Goal: Task Accomplishment & Management: Use online tool/utility

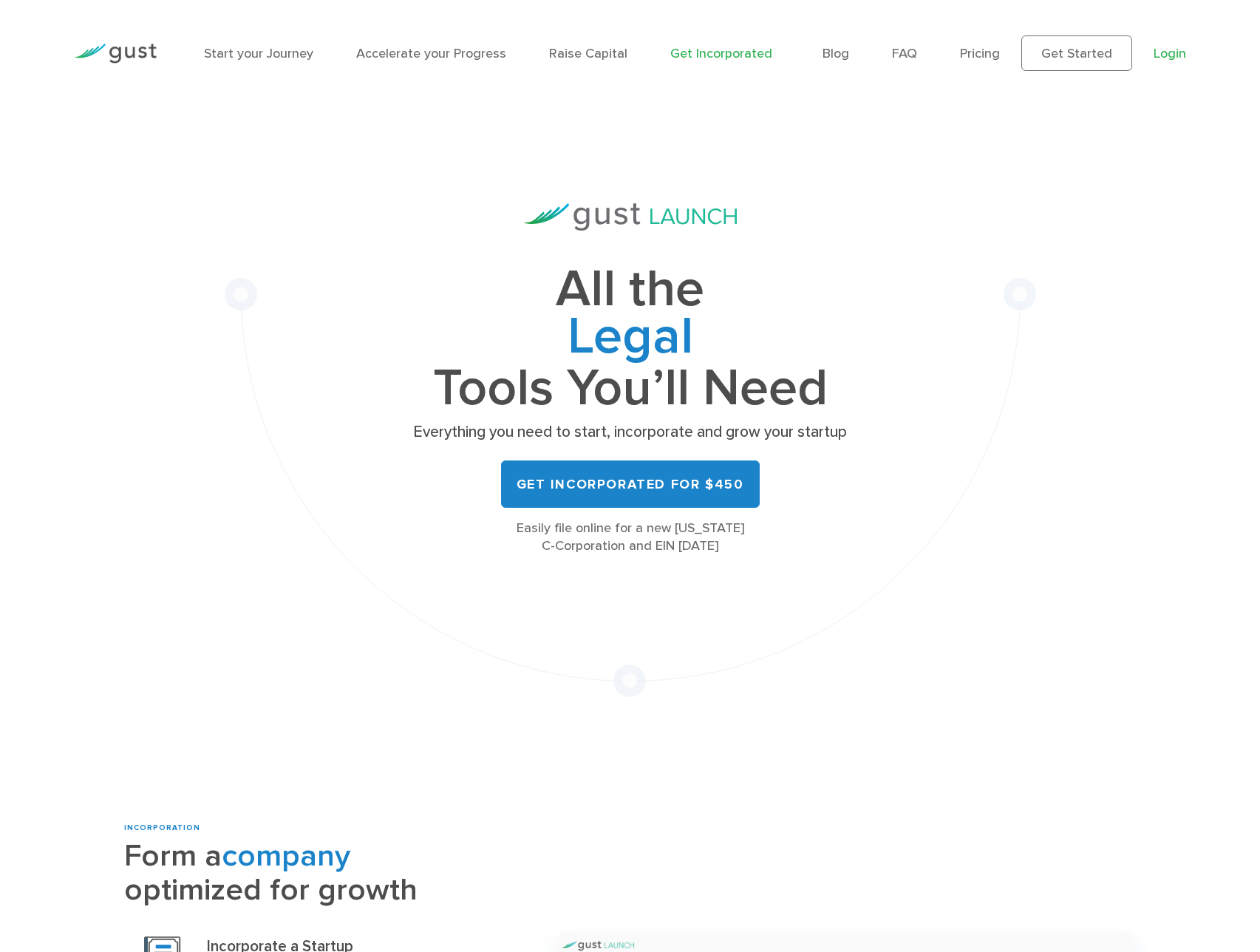
click at [1166, 57] on link "Login" at bounding box center [1170, 53] width 33 height 15
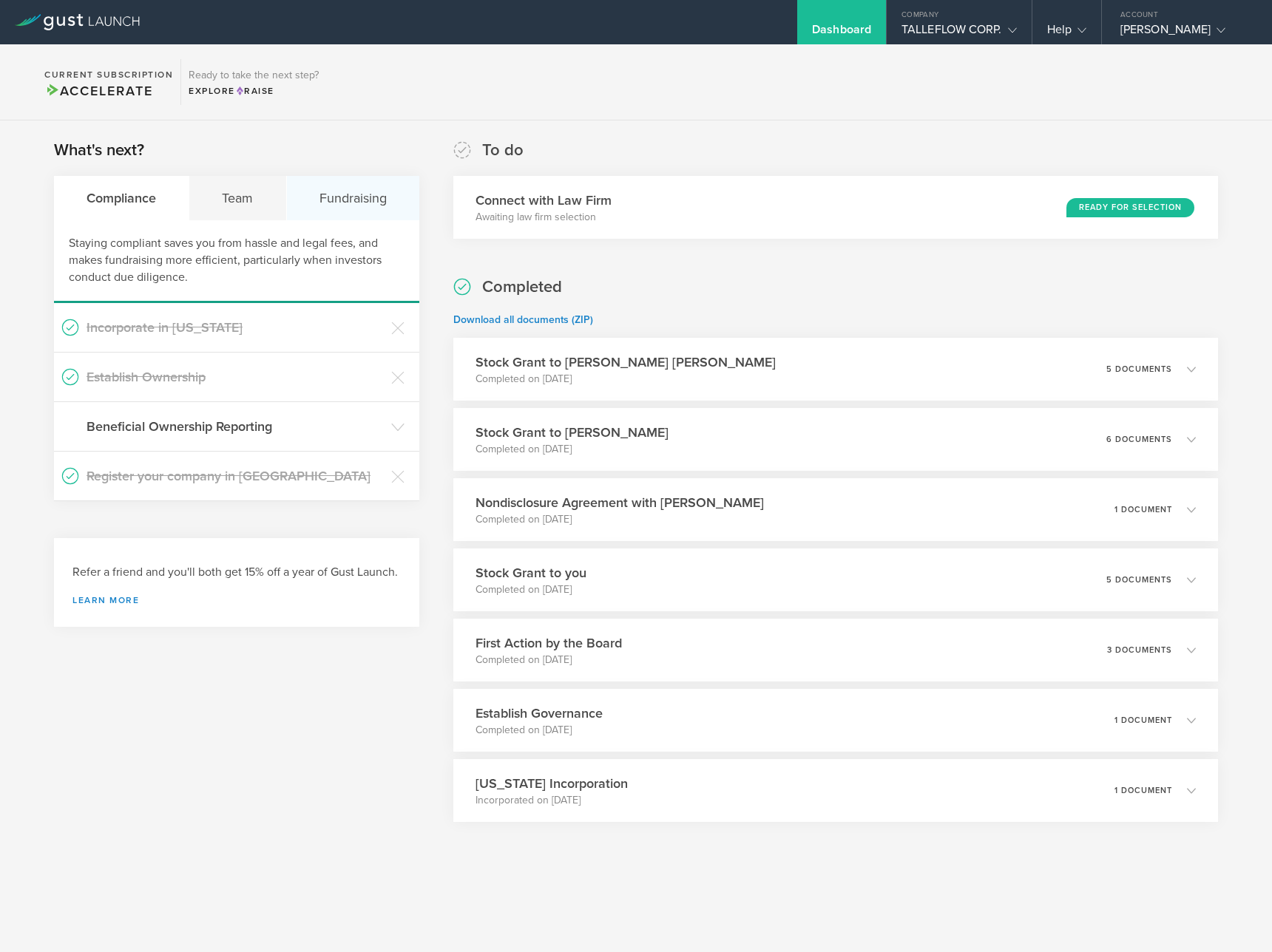
drag, startPoint x: 372, startPoint y: 197, endPoint x: 369, endPoint y: 210, distance: 13.3
click at [372, 197] on div "Fundraising" at bounding box center [353, 198] width 132 height 44
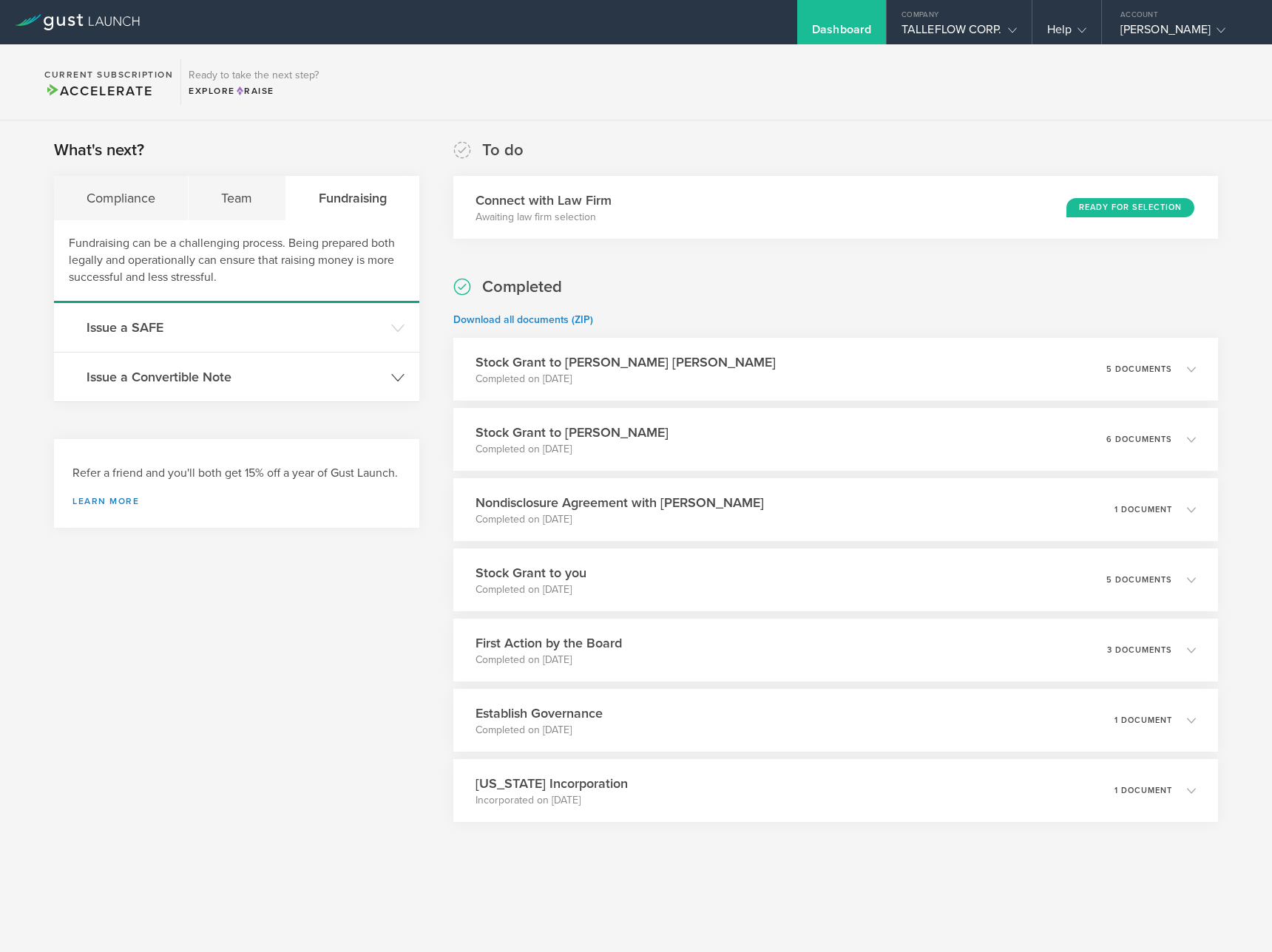
click at [227, 386] on header "Issue a Convertible Note" at bounding box center [236, 377] width 365 height 49
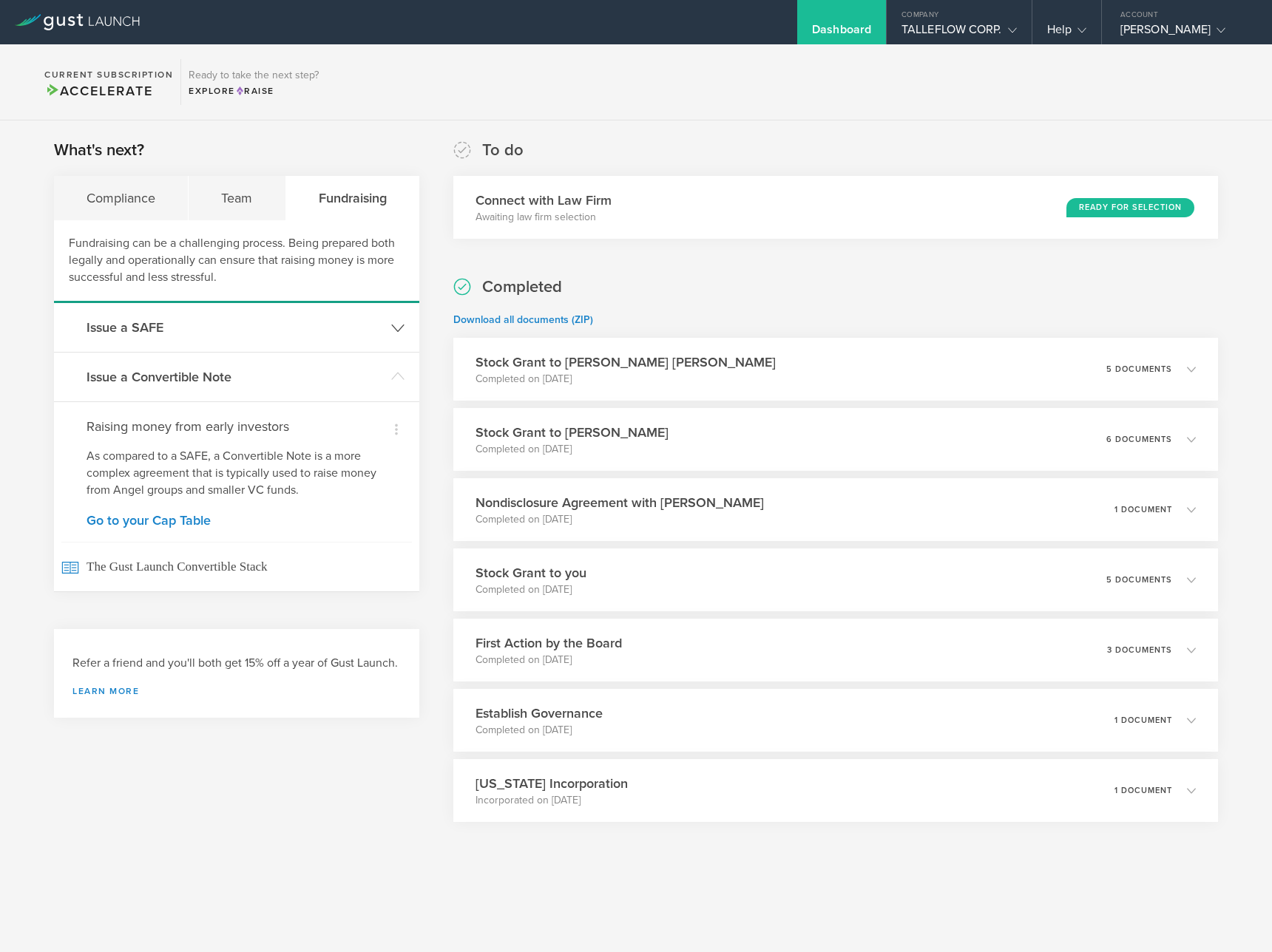
click at [283, 329] on h3 "Issue a SAFE" at bounding box center [235, 327] width 297 height 19
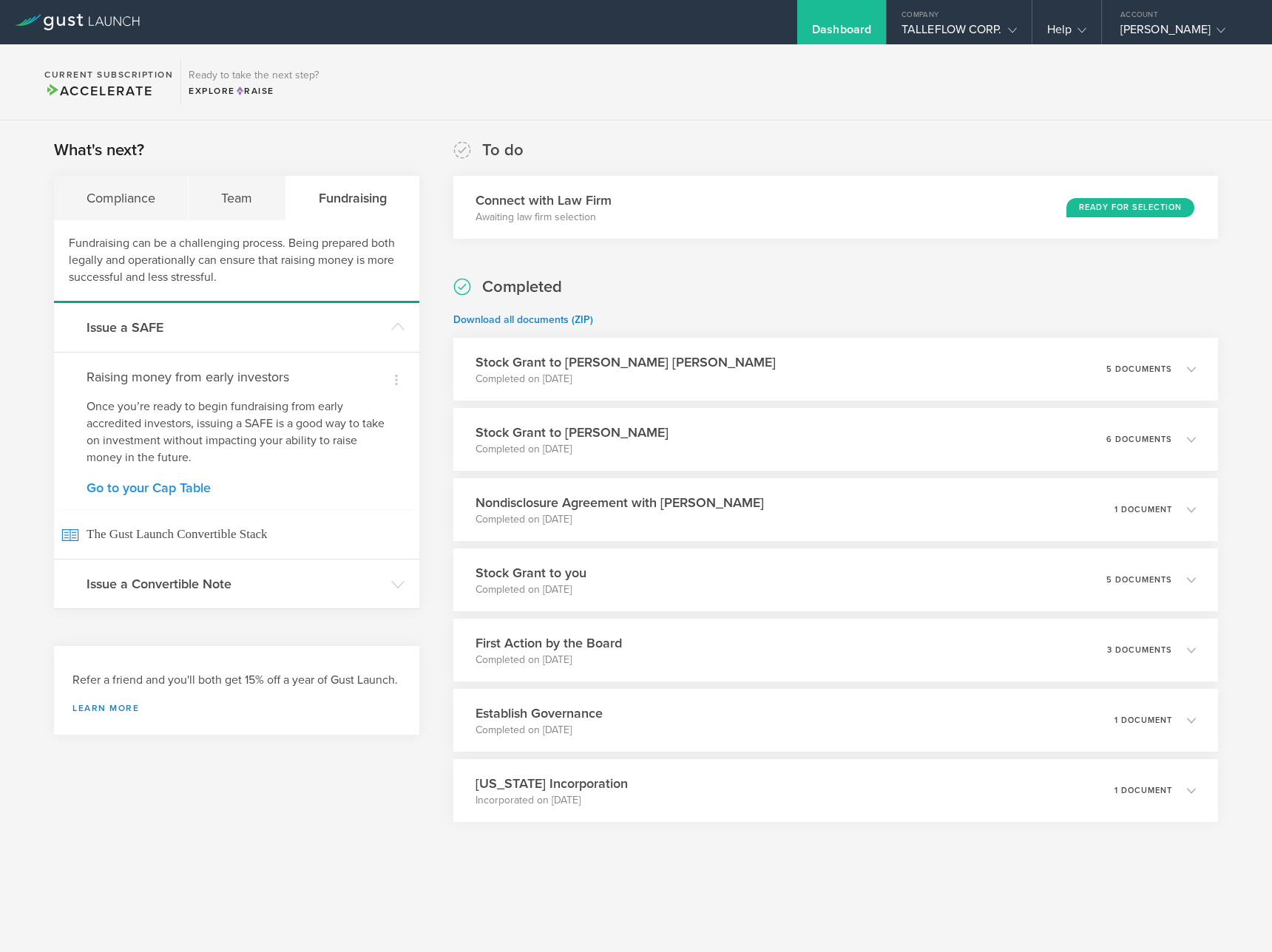
click at [162, 484] on link "Go to your Cap Table" at bounding box center [236, 488] width 300 height 14
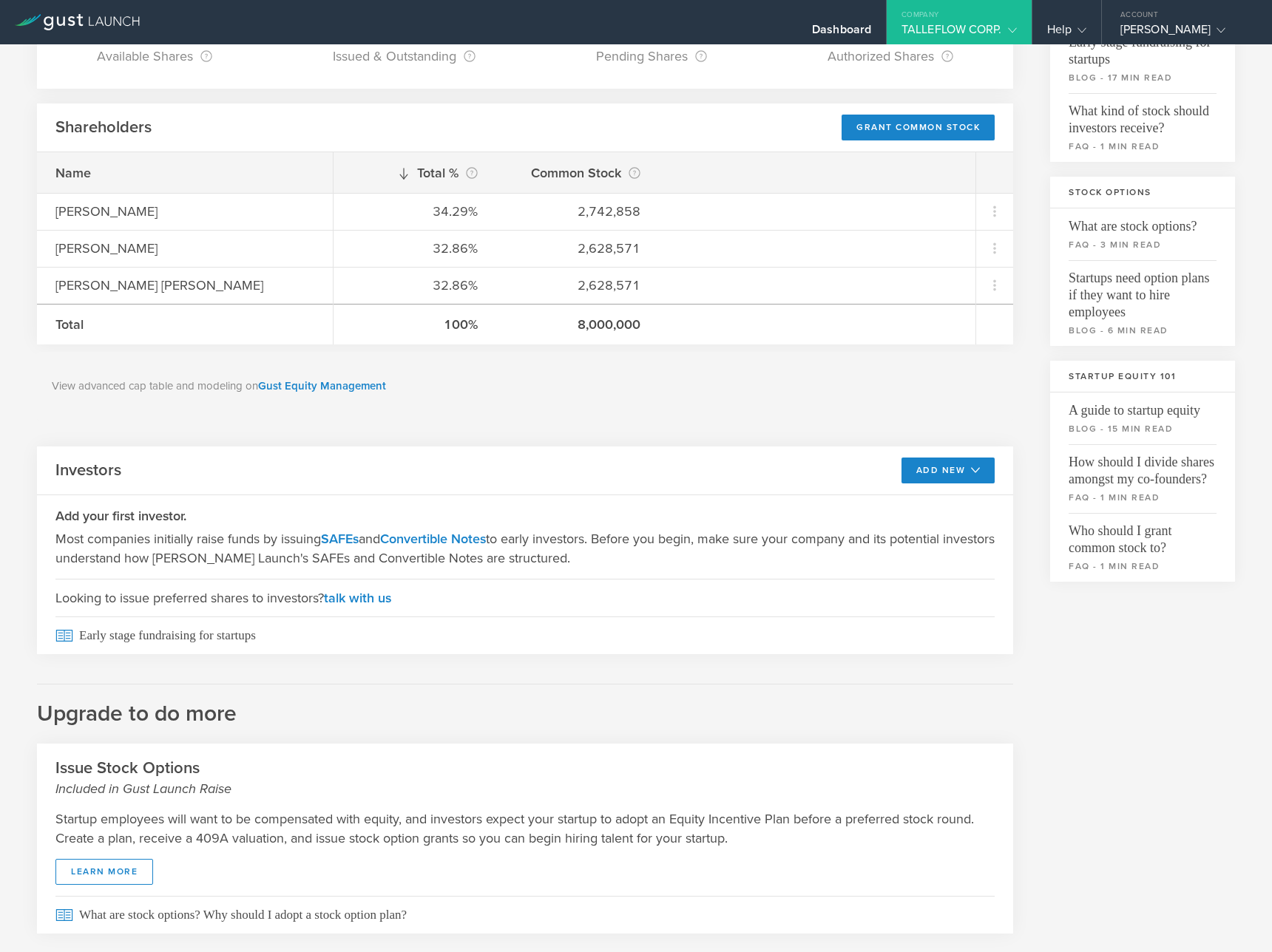
scroll to position [209, 0]
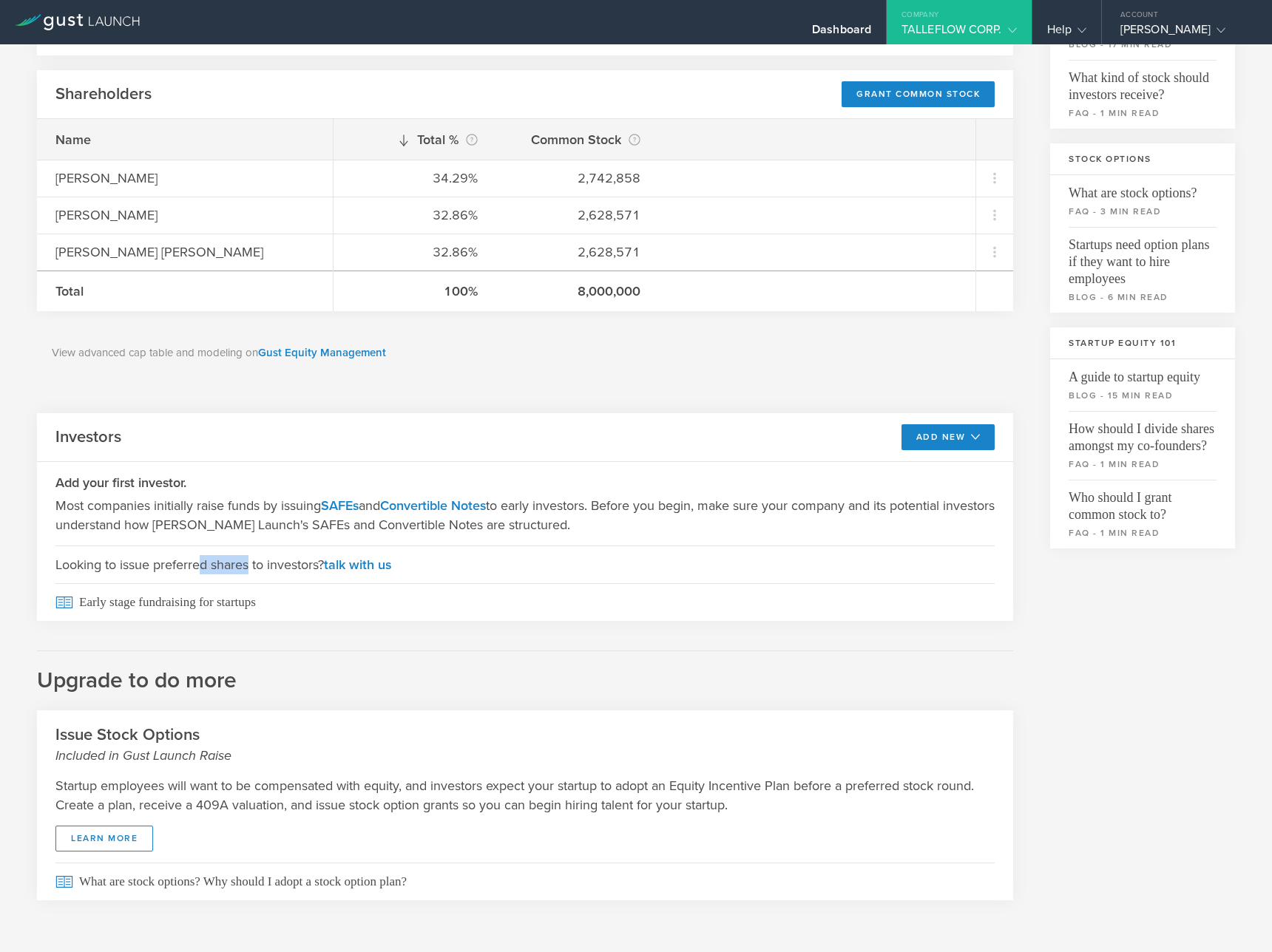
drag, startPoint x: 212, startPoint y: 569, endPoint x: 249, endPoint y: 568, distance: 37.0
click at [249, 568] on span "Looking to issue preferred shares to investors? talk with us" at bounding box center [525, 565] width 939 height 38
click at [251, 564] on span "Looking to issue preferred shares to investors? talk with us" at bounding box center [525, 565] width 939 height 38
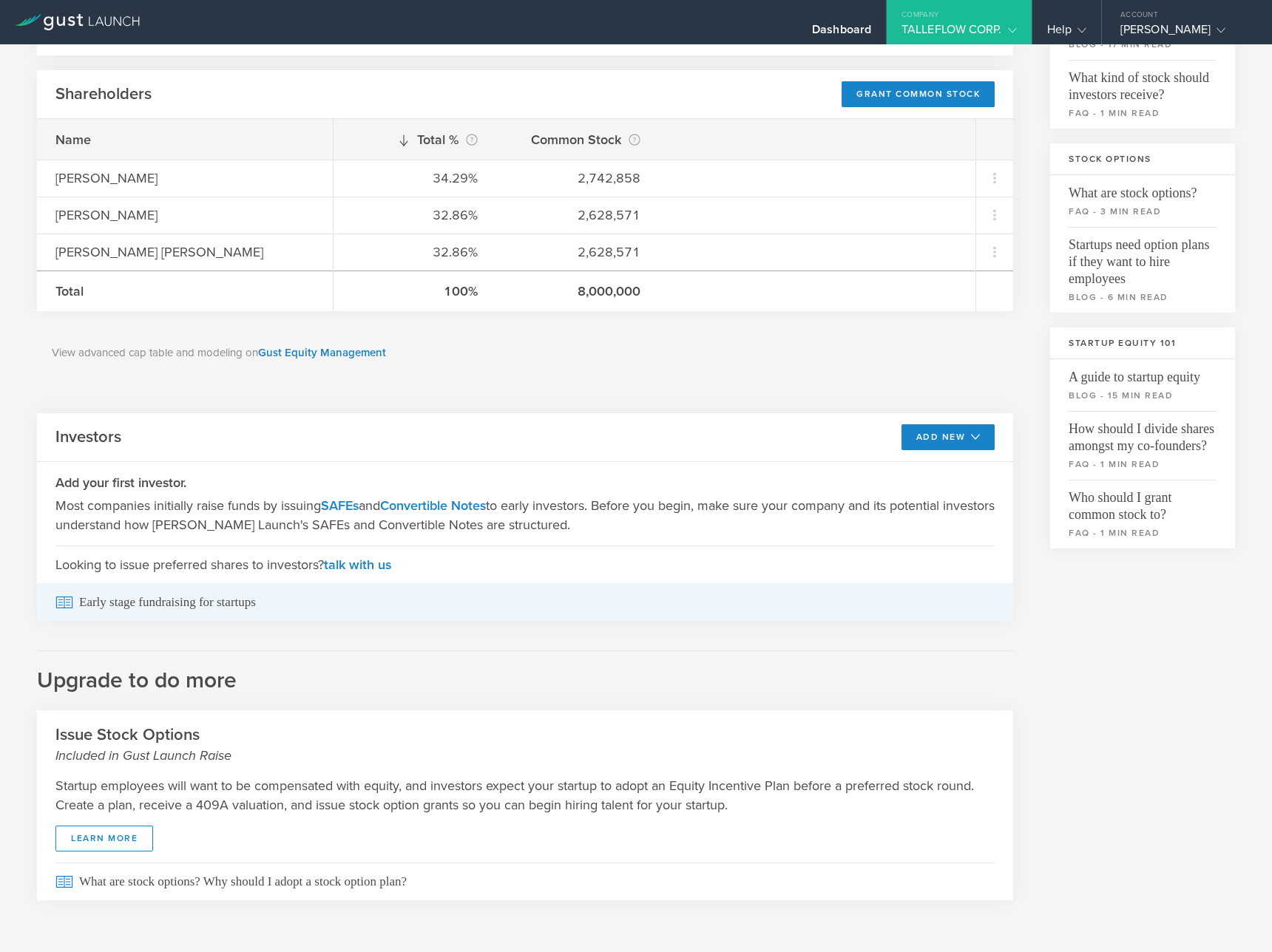
click at [227, 599] on span "Early stage fundraising for startups" at bounding box center [525, 602] width 939 height 38
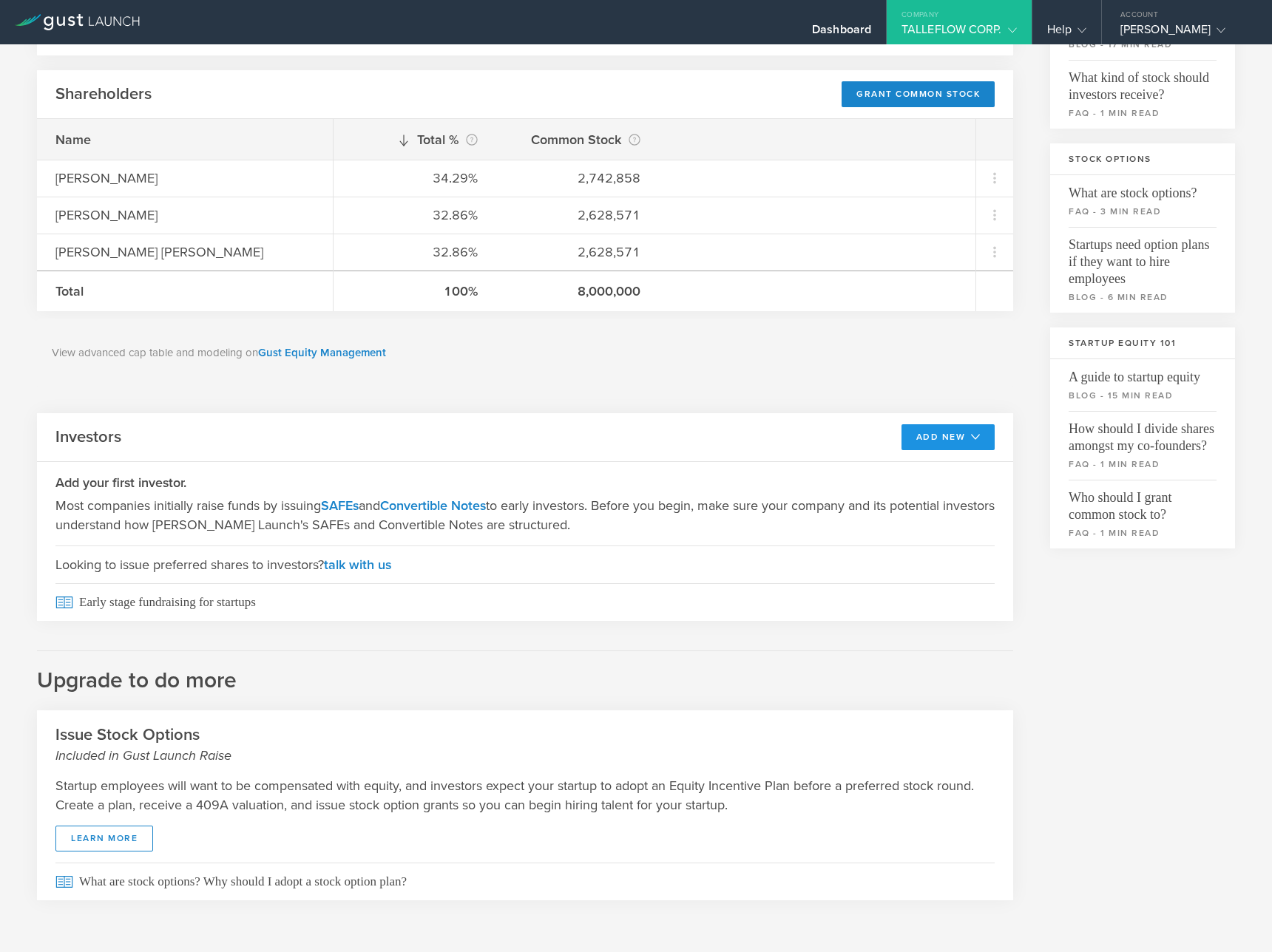
click at [933, 441] on button "Add New" at bounding box center [948, 437] width 94 height 26
click at [912, 470] on li "SAFE" at bounding box center [936, 471] width 106 height 29
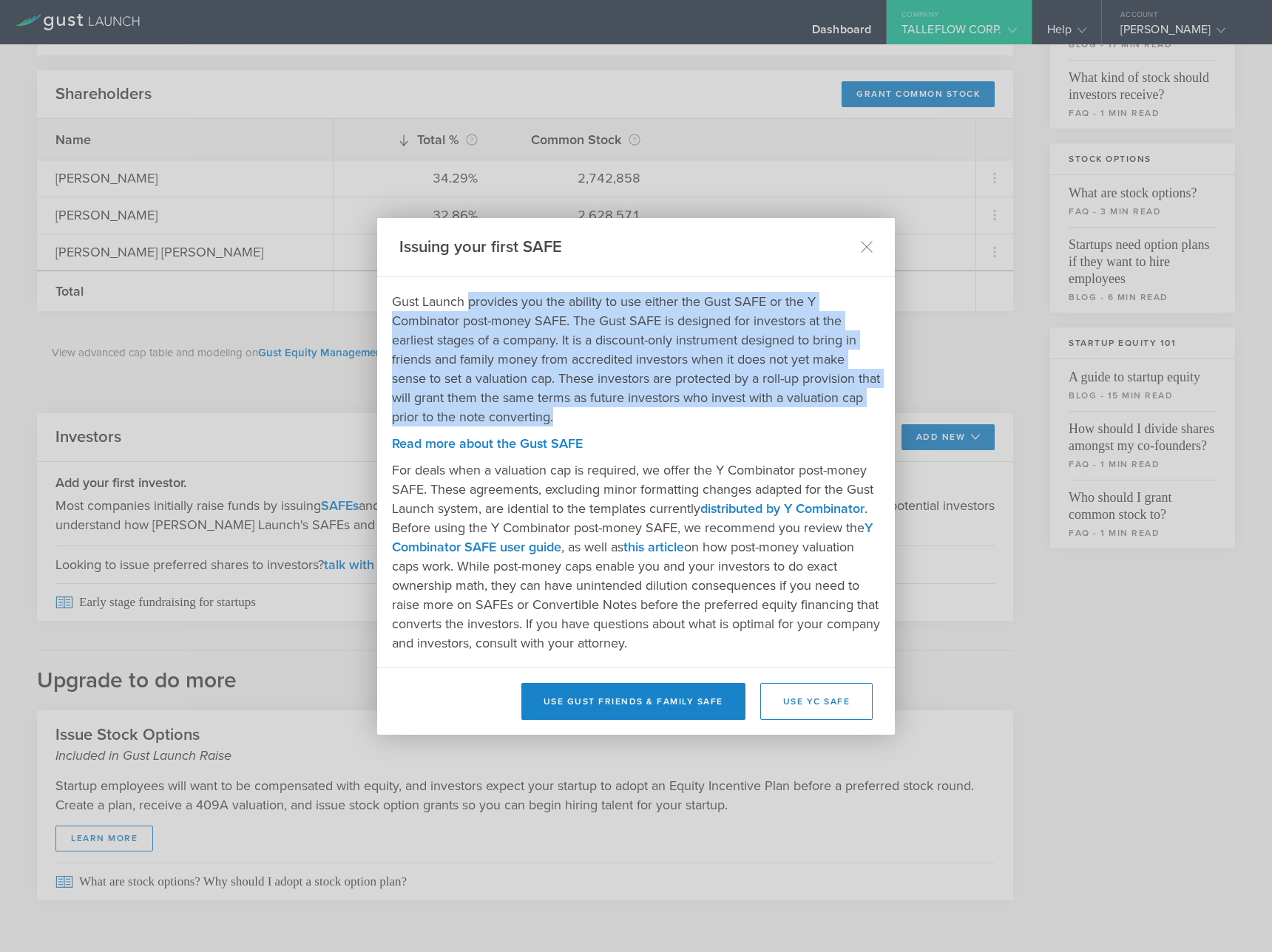
drag, startPoint x: 469, startPoint y: 305, endPoint x: 674, endPoint y: 418, distance: 234.1
click at [674, 418] on p "Gust Launch provides you the ability to use either the Gust SAFE or the Y Combi…" at bounding box center [636, 359] width 488 height 134
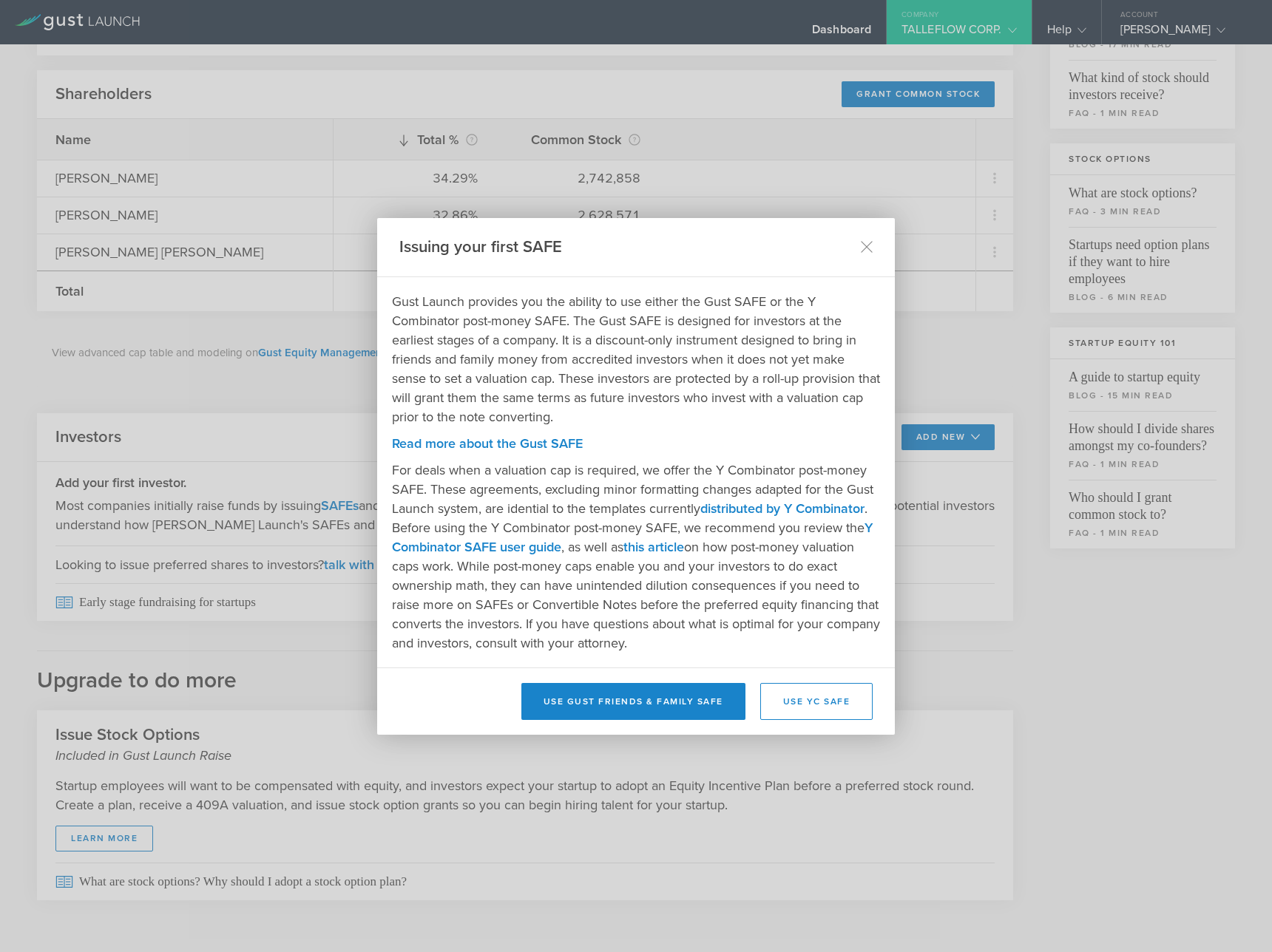
click at [675, 418] on p "Gust Launch provides you the ability to use either the Gust SAFE or the Y Combi…" at bounding box center [636, 359] width 488 height 134
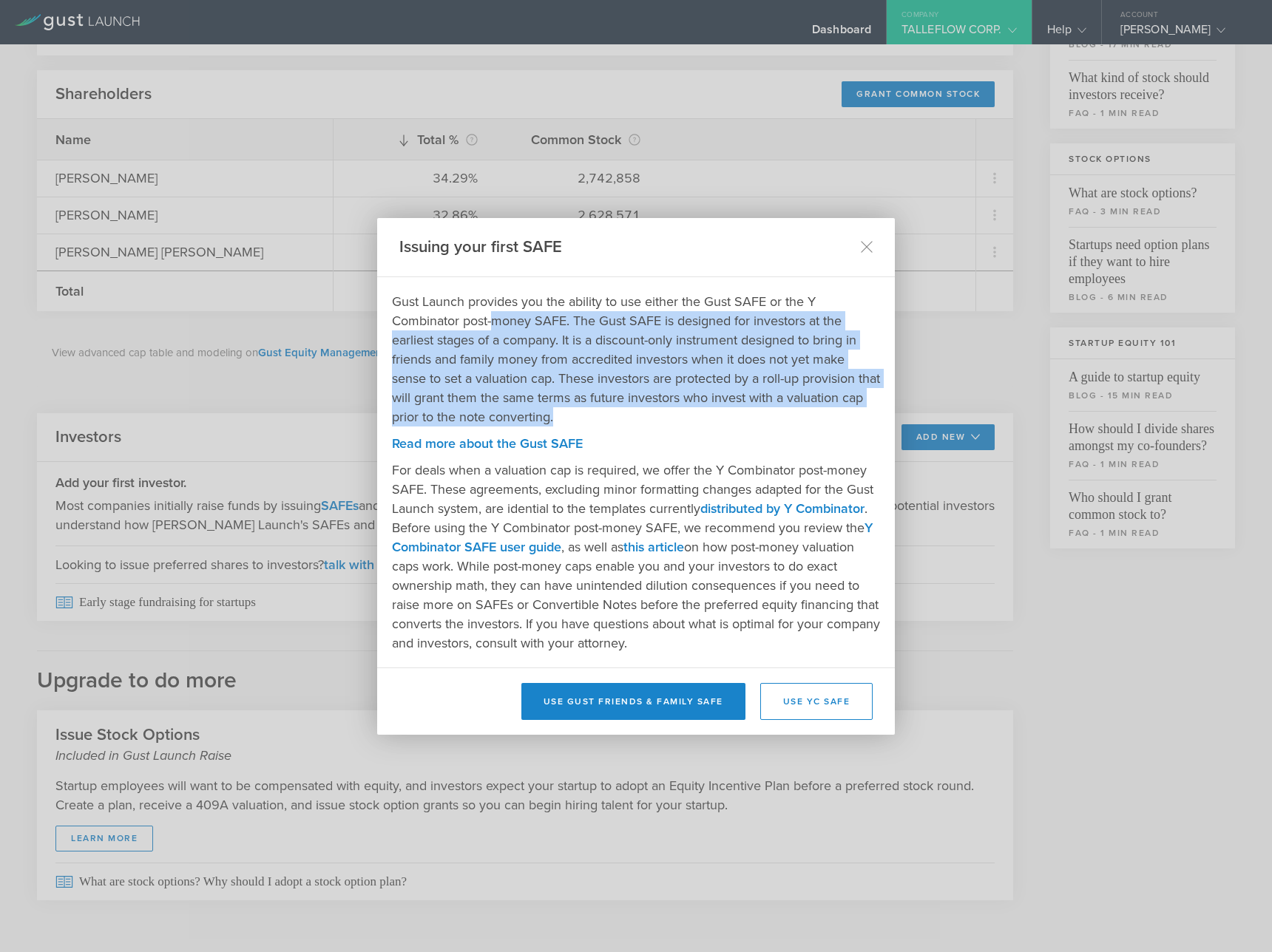
drag, startPoint x: 675, startPoint y: 418, endPoint x: 492, endPoint y: 322, distance: 206.7
click at [492, 322] on p "Gust Launch provides you the ability to use either the Gust SAFE or the Y Combi…" at bounding box center [636, 359] width 488 height 134
drag, startPoint x: 788, startPoint y: 648, endPoint x: 494, endPoint y: 490, distance: 333.8
click at [494, 490] on p "For deals when a valuation cap is required, we offer the Y Combinator post-mone…" at bounding box center [636, 556] width 488 height 192
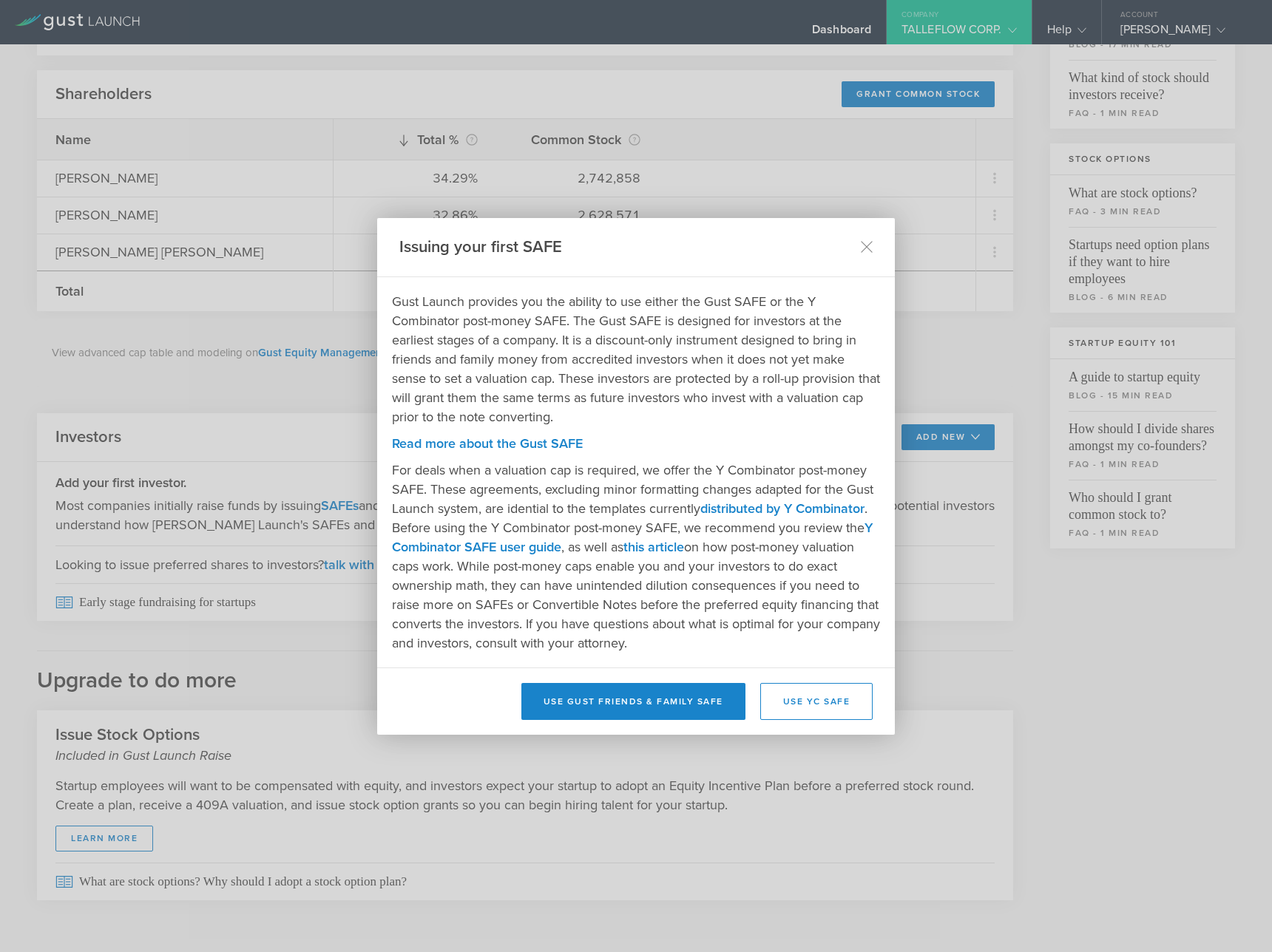
drag, startPoint x: 486, startPoint y: 506, endPoint x: 759, endPoint y: 645, distance: 306.3
click at [759, 645] on p "For deals when a valuation cap is required, we offer the Y Combinator post-mone…" at bounding box center [636, 556] width 488 height 192
click at [759, 644] on p "For deals when a valuation cap is required, we offer the Y Combinator post-mone…" at bounding box center [636, 556] width 488 height 192
drag, startPoint x: 772, startPoint y: 647, endPoint x: 525, endPoint y: 517, distance: 279.1
click at [525, 517] on p "For deals when a valuation cap is required, we offer the Y Combinator post-mone…" at bounding box center [636, 556] width 488 height 192
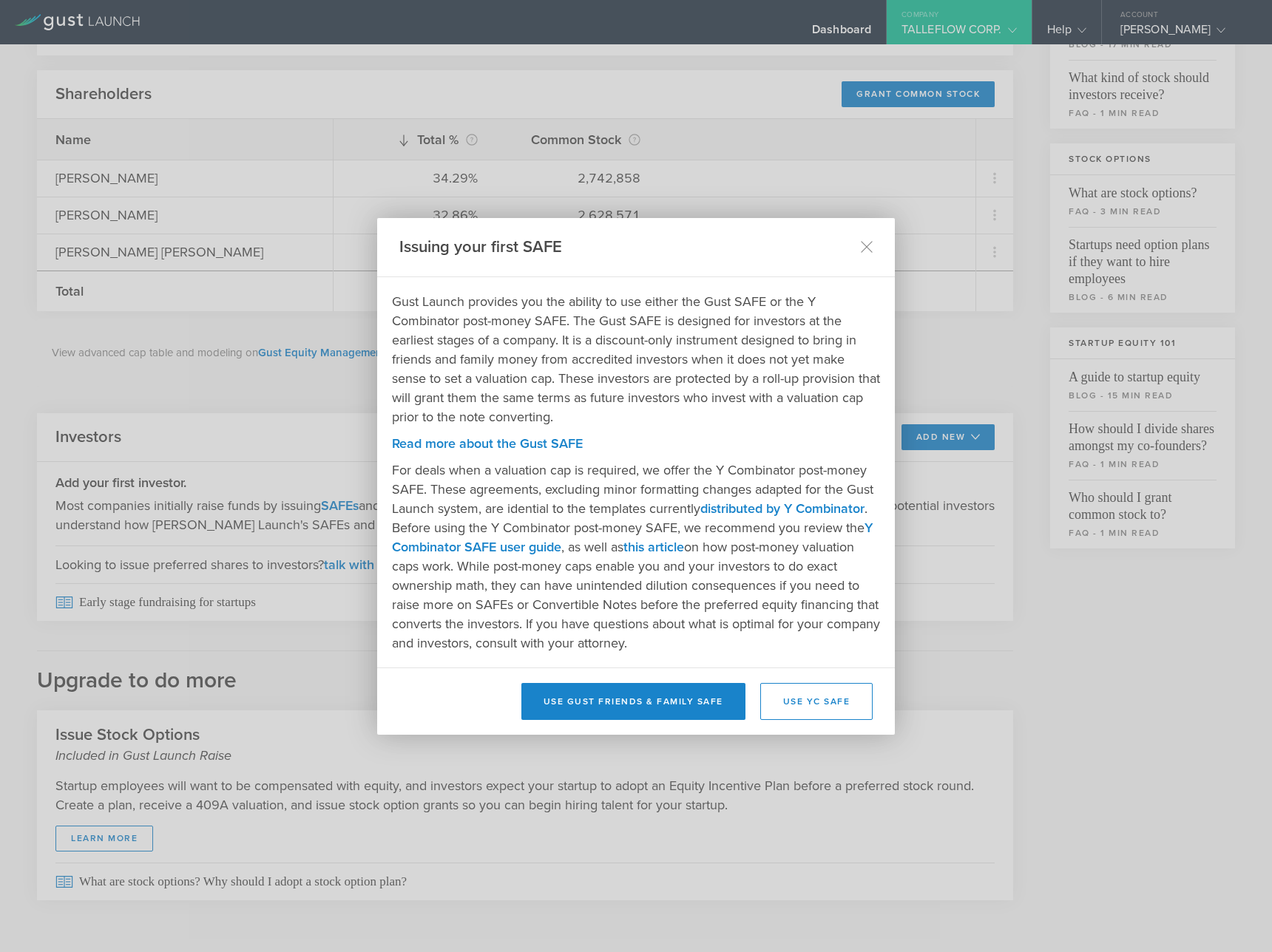
click at [525, 517] on p "For deals when a valuation cap is required, we offer the Y Combinator post-mone…" at bounding box center [636, 556] width 488 height 192
click at [630, 704] on button "Use Gust Friends & Family SAFE" at bounding box center [633, 701] width 224 height 37
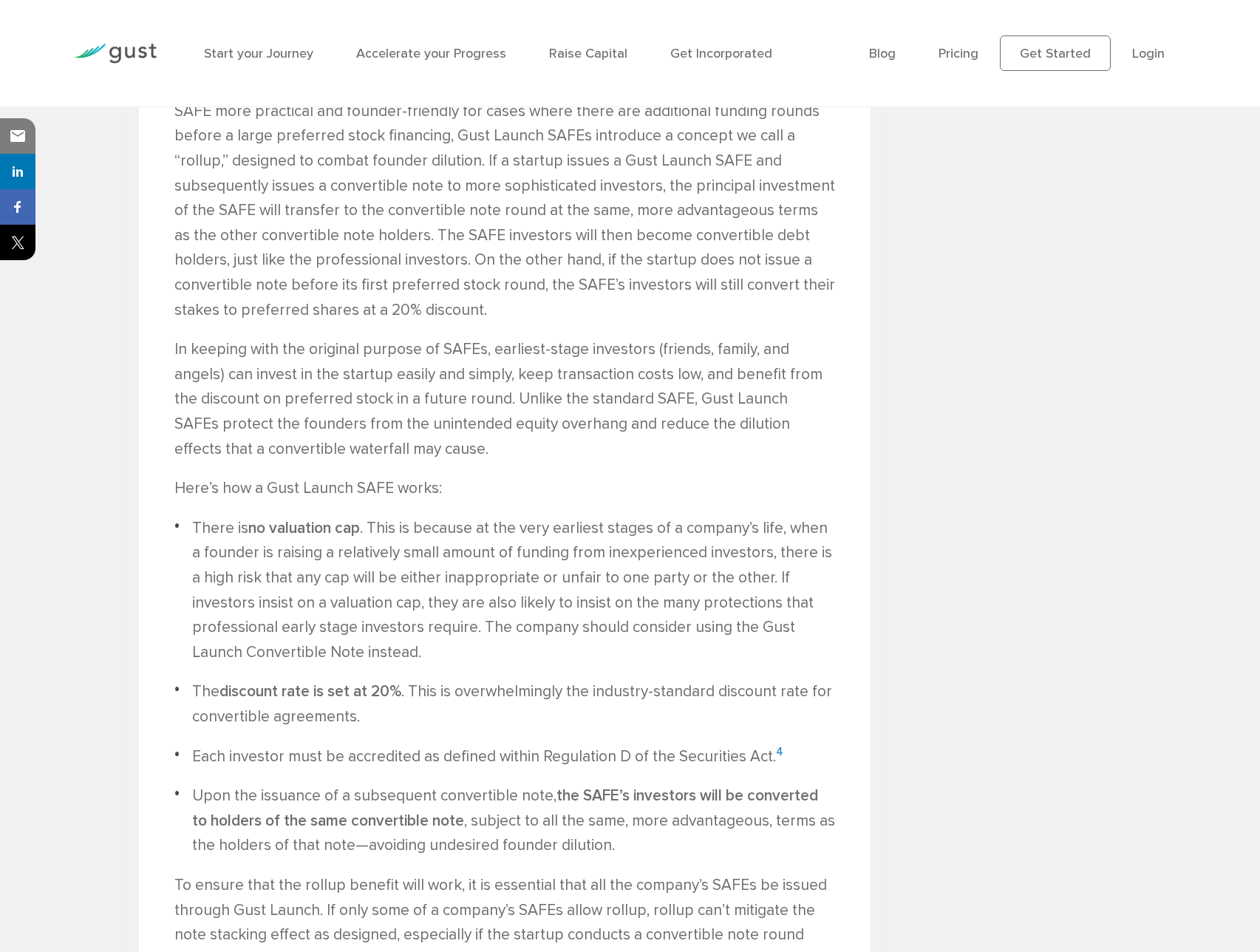
scroll to position [2257, 0]
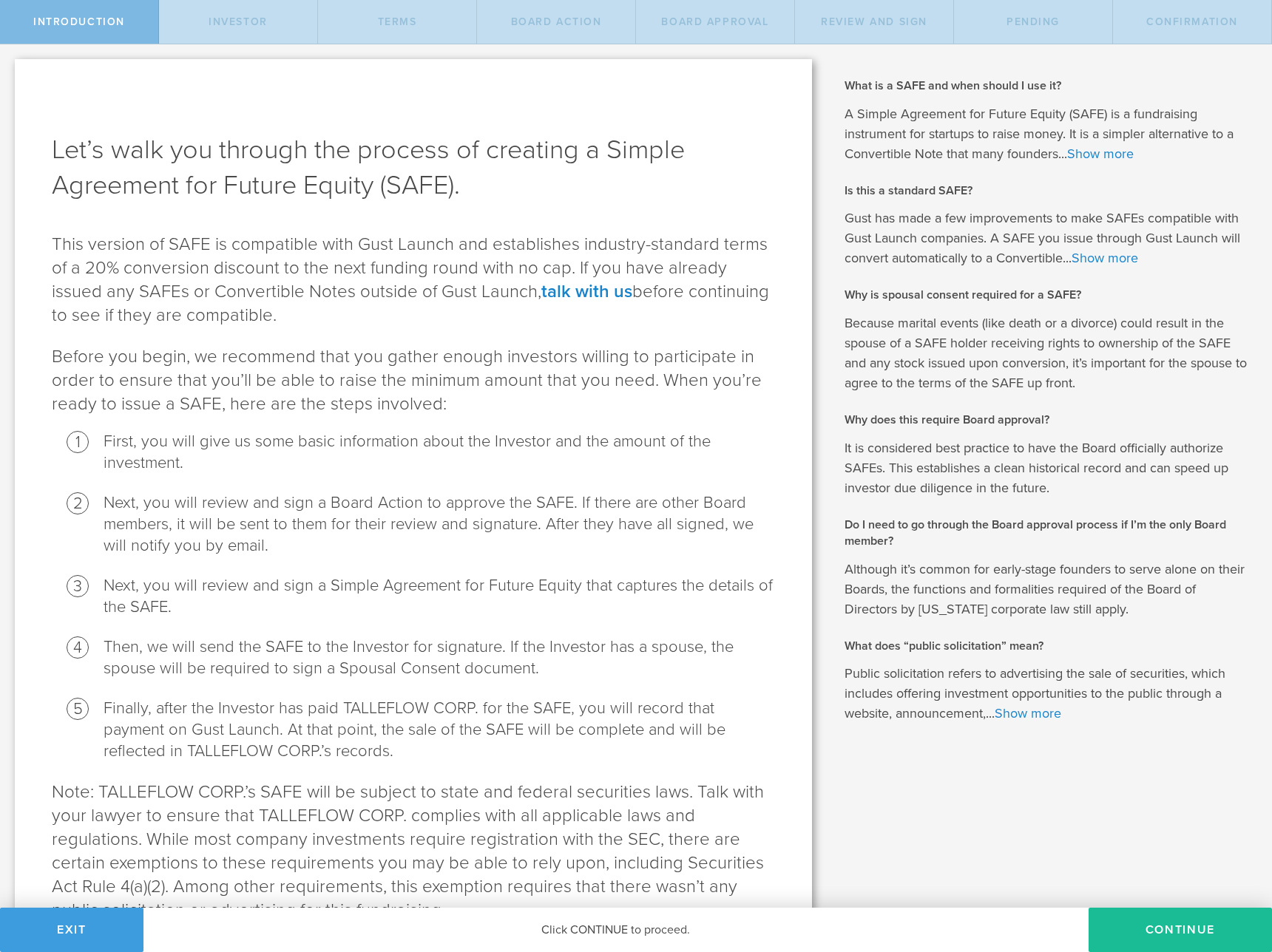
drag, startPoint x: 114, startPoint y: 250, endPoint x: 393, endPoint y: 320, distance: 287.6
click at [390, 320] on p "This version of SAFE is compatible with Gust Launch and establishes industry-st…" at bounding box center [413, 280] width 723 height 95
click at [396, 320] on p "This version of SAFE is compatible with Gust Launch and establishes industry-st…" at bounding box center [413, 280] width 723 height 95
drag, startPoint x: 443, startPoint y: 322, endPoint x: 161, endPoint y: 251, distance: 290.8
click at [161, 251] on p "This version of SAFE is compatible with Gust Launch and establishes industry-st…" at bounding box center [413, 280] width 723 height 95
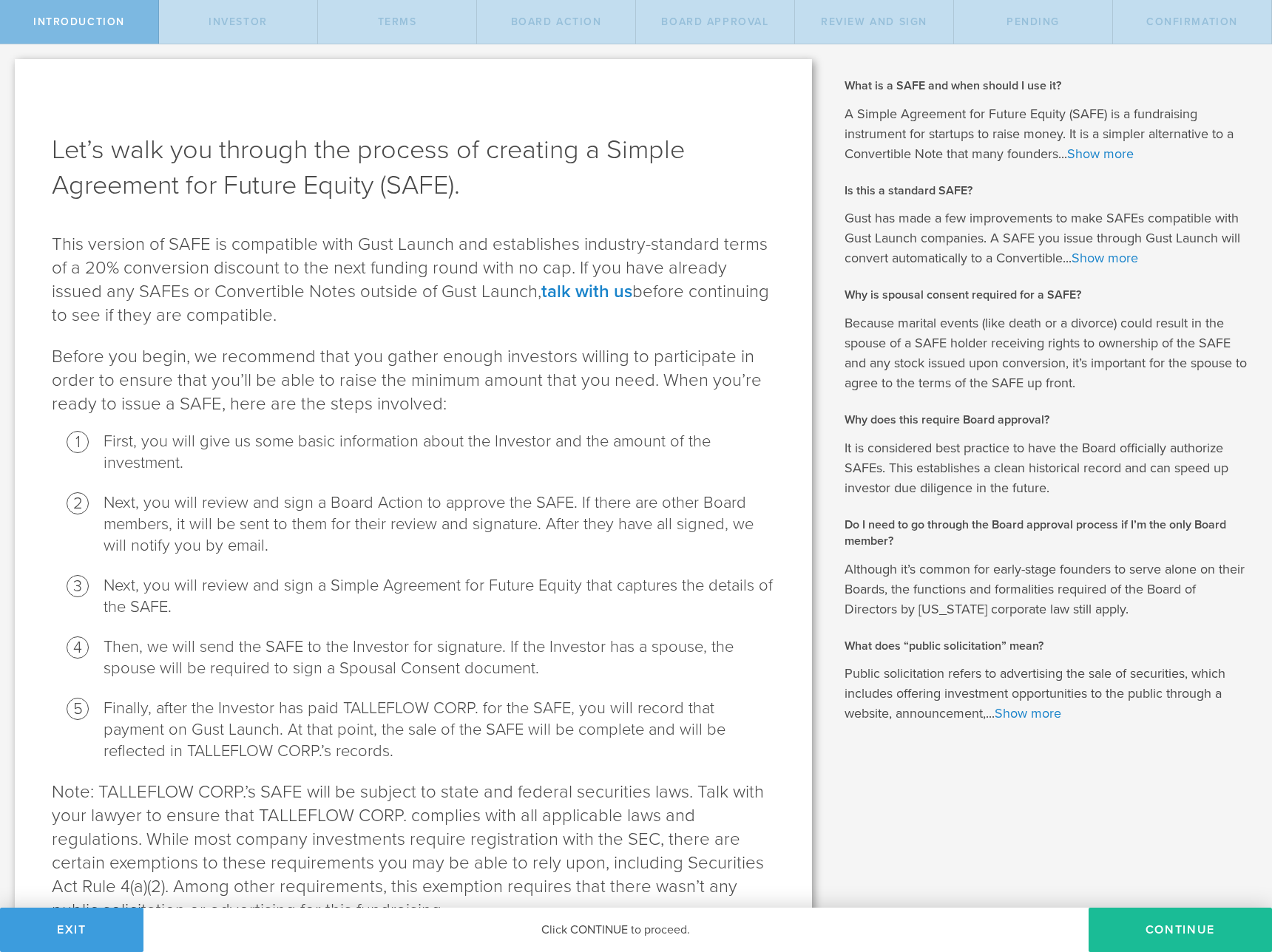
click at [161, 251] on p "This version of SAFE is compatible with Gust Launch and establishes industry-st…" at bounding box center [413, 280] width 723 height 95
drag, startPoint x: 406, startPoint y: 319, endPoint x: 107, endPoint y: 242, distance: 308.8
click at [107, 242] on p "This version of SAFE is compatible with Gust Launch and establishes industry-st…" at bounding box center [413, 280] width 723 height 95
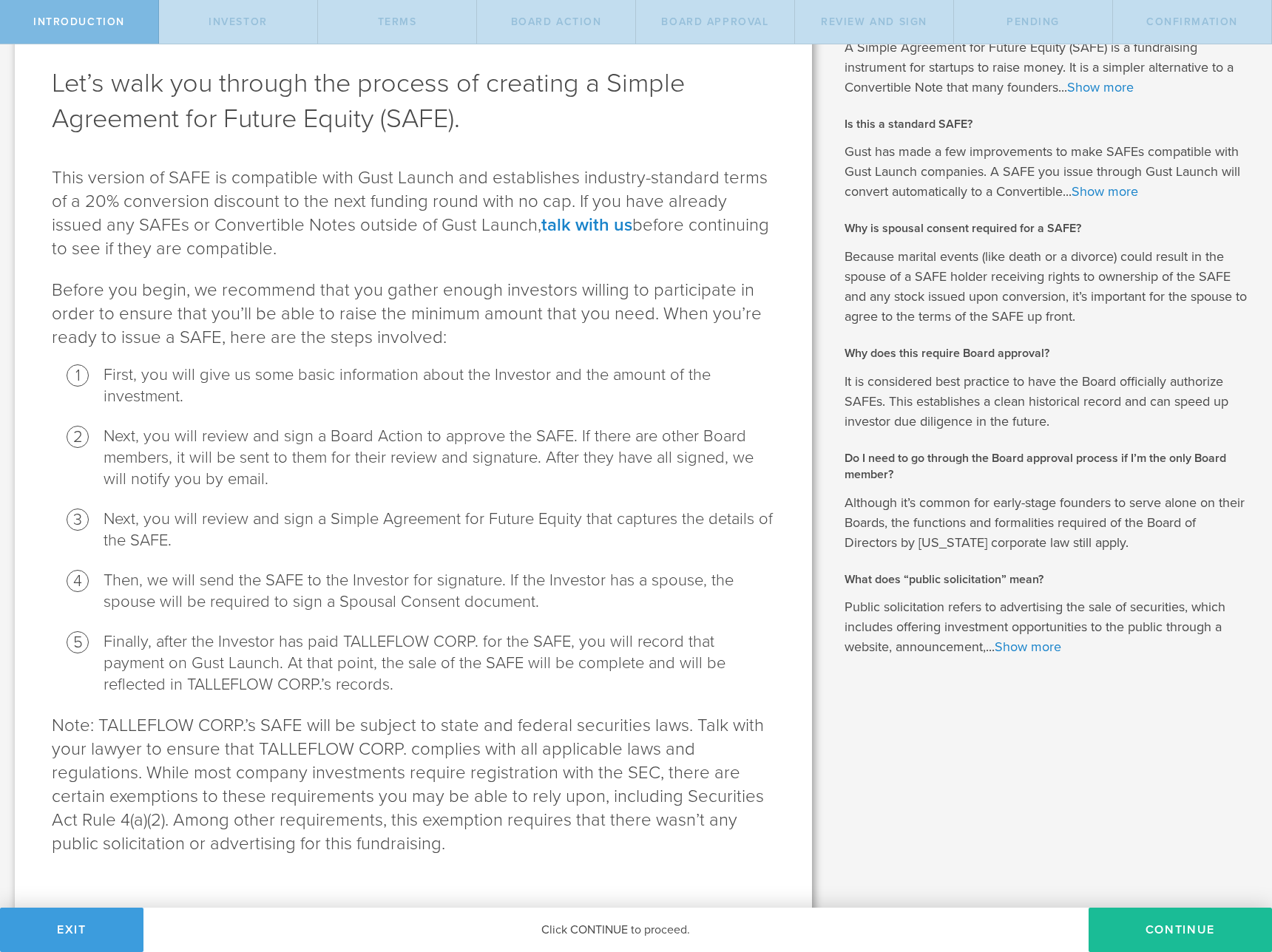
scroll to position [21, 0]
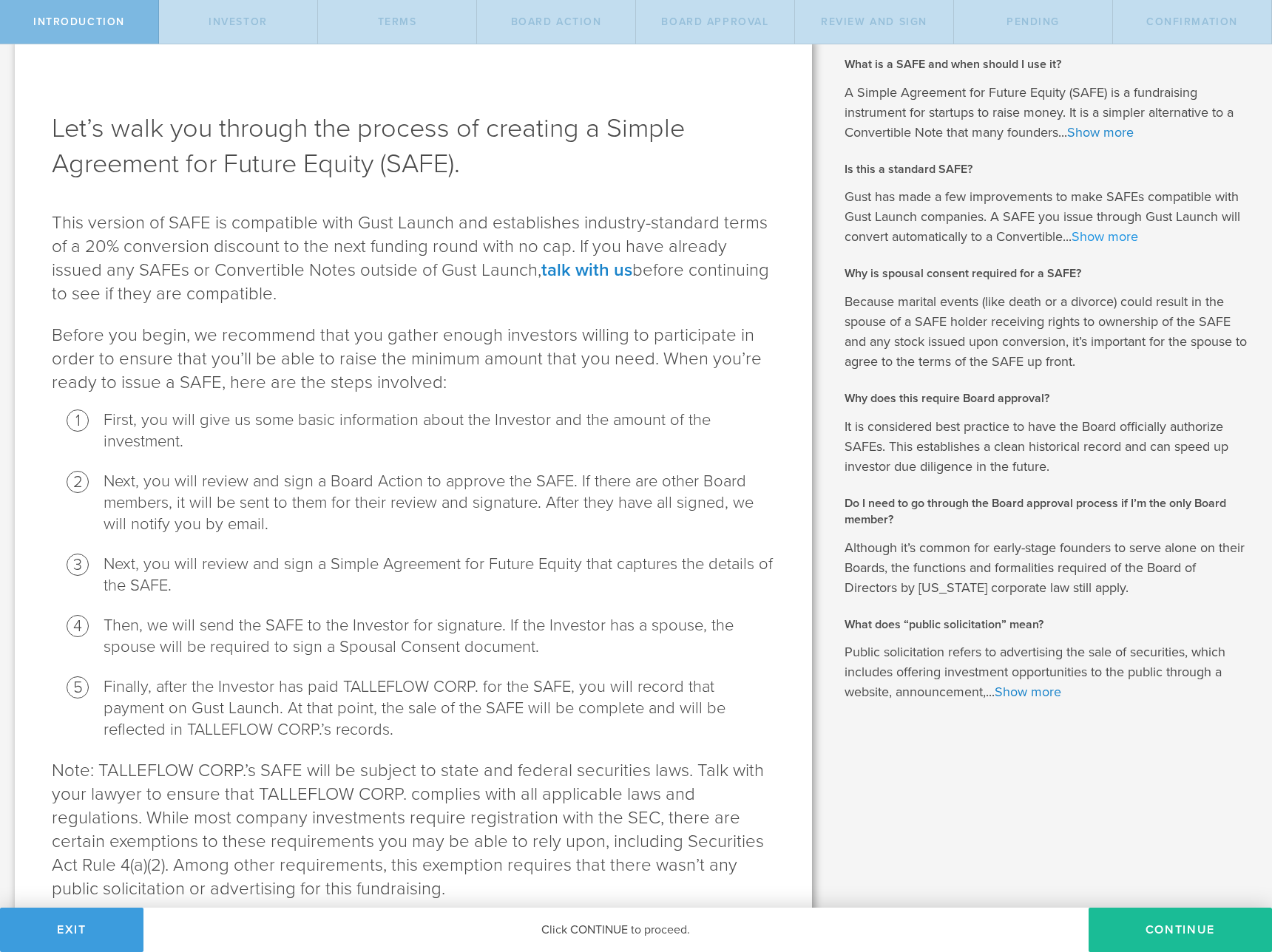
click at [1100, 233] on link "Show more" at bounding box center [1105, 236] width 67 height 16
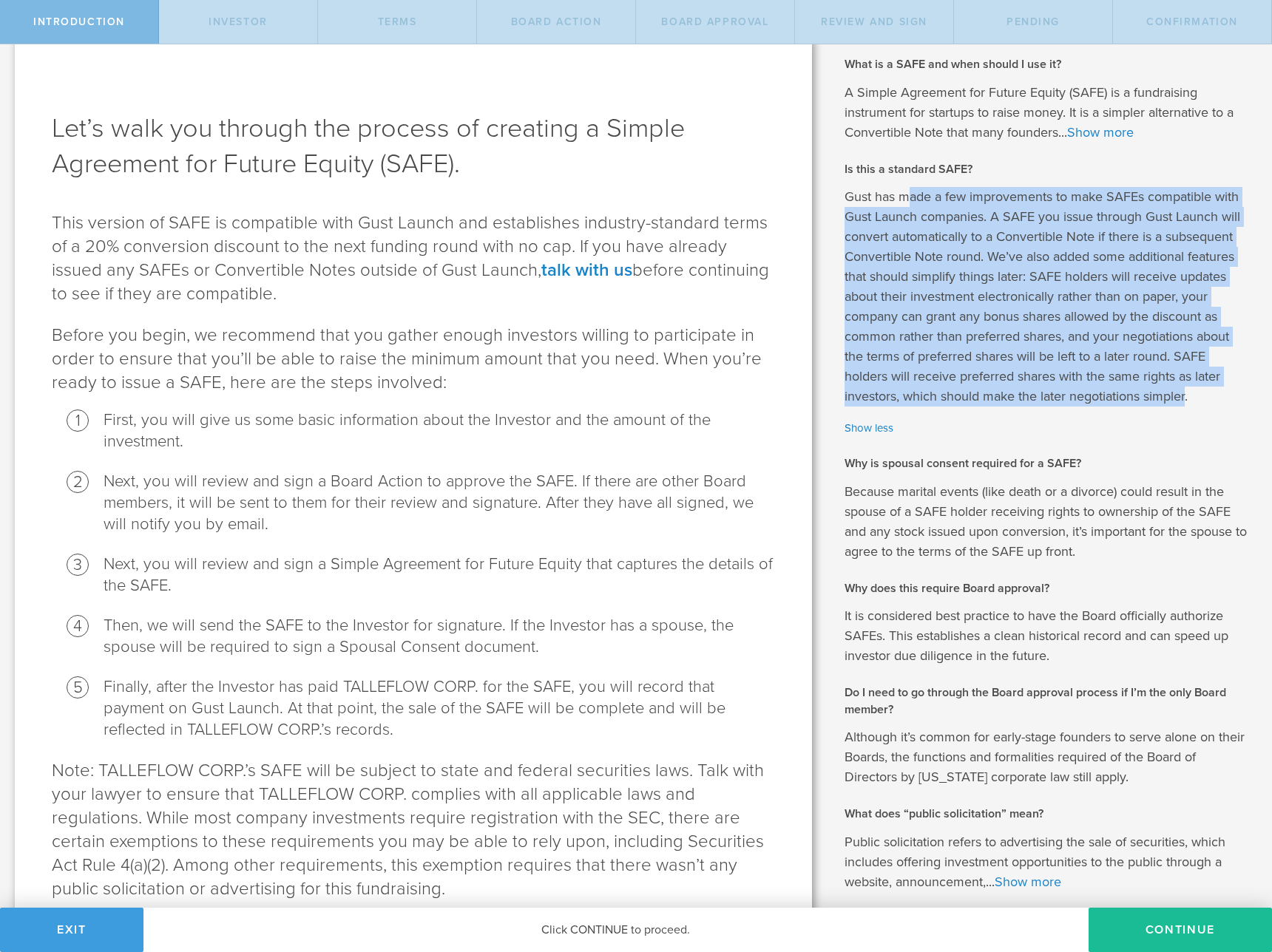
drag, startPoint x: 900, startPoint y: 199, endPoint x: 1179, endPoint y: 405, distance: 346.8
click at [1179, 405] on p "Gust has made a few improvements to make SAFEs compatible with Gust Launch comp…" at bounding box center [1047, 296] width 406 height 219
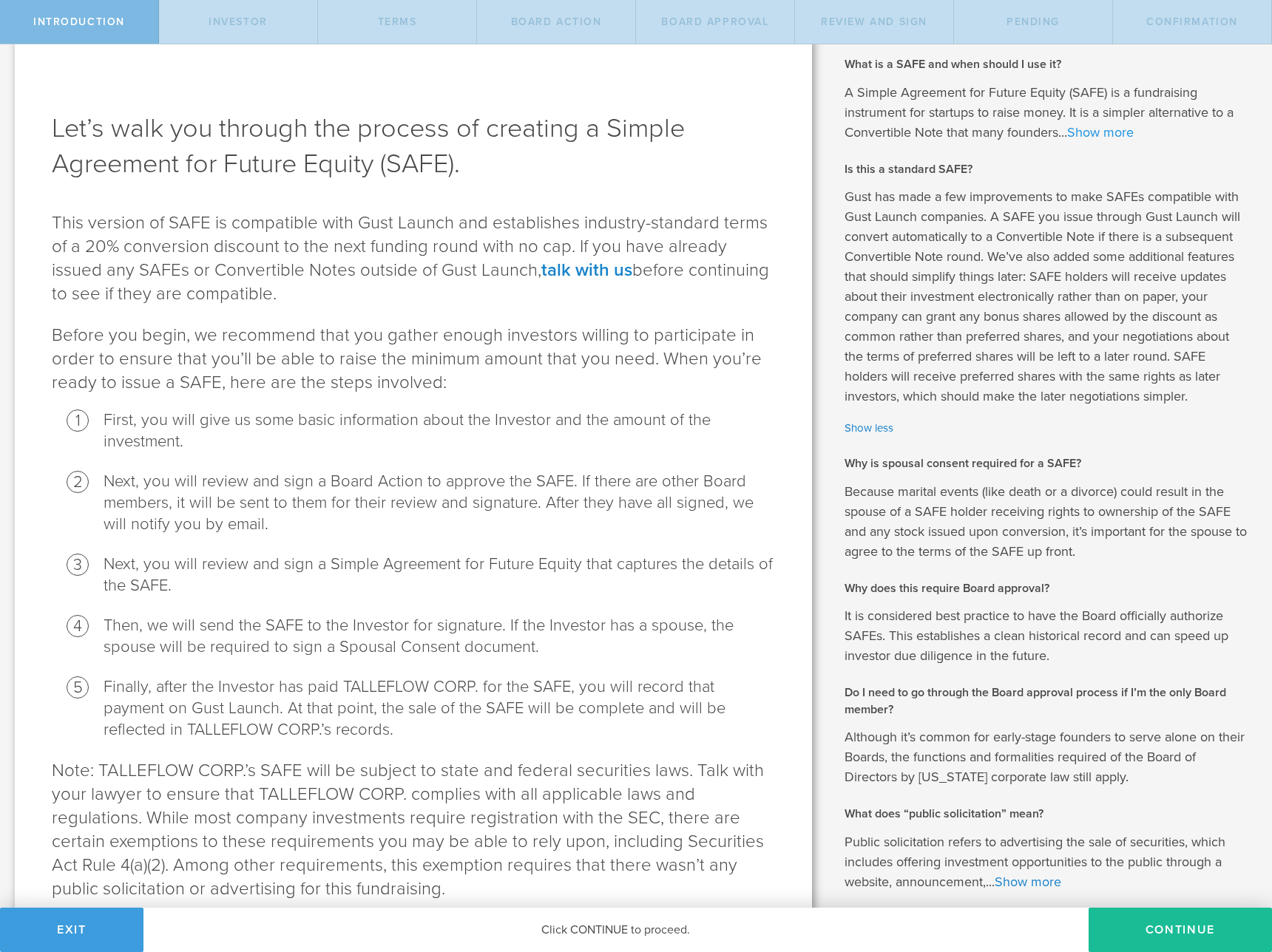
click at [1112, 129] on link "Show more" at bounding box center [1100, 132] width 67 height 16
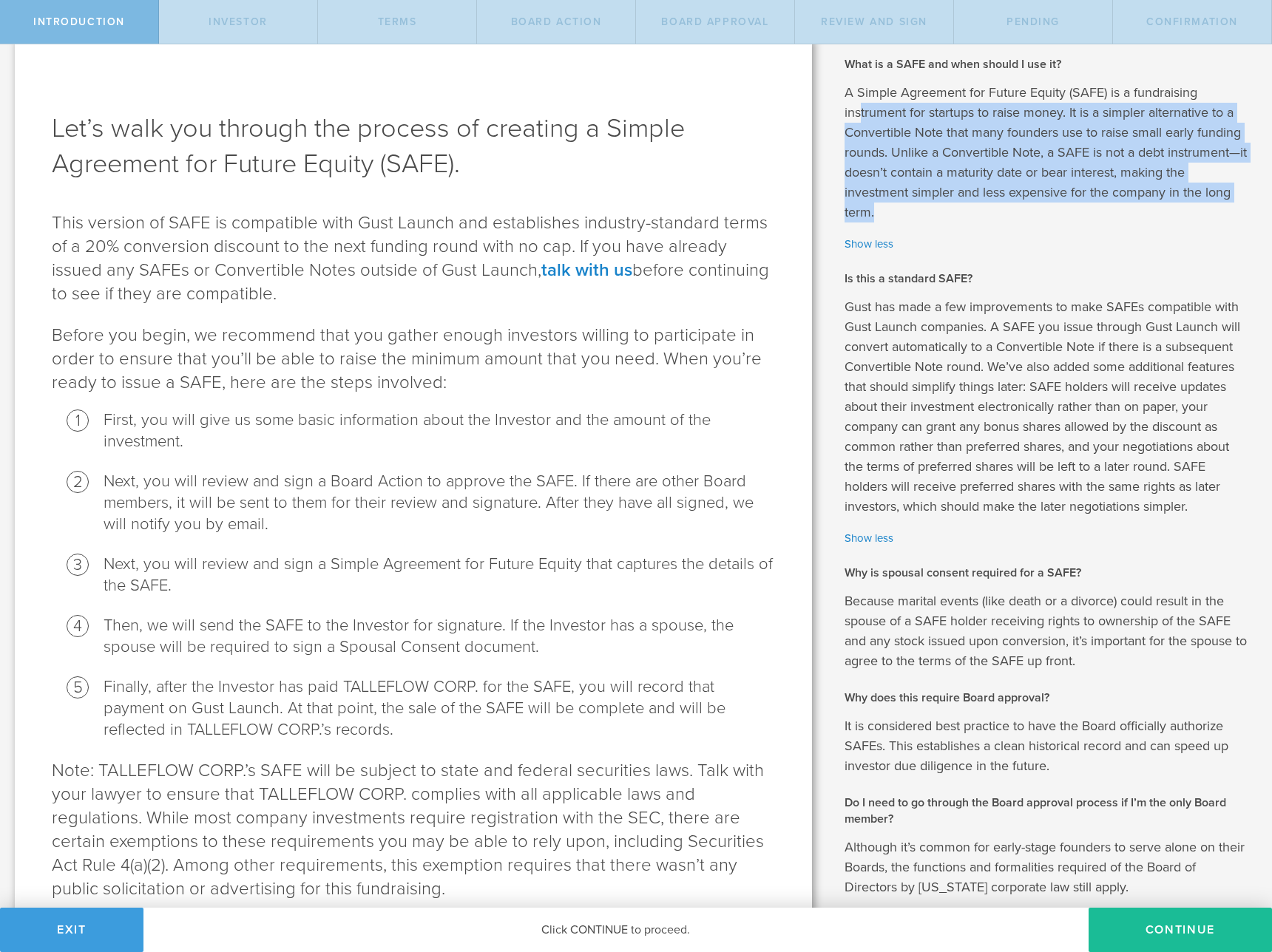
drag, startPoint x: 1002, startPoint y: 201, endPoint x: 856, endPoint y: 104, distance: 175.3
click at [856, 104] on p "A Simple Agreement for Future Equity (SAFE) is a fundraising instrument for sta…" at bounding box center [1047, 153] width 406 height 140
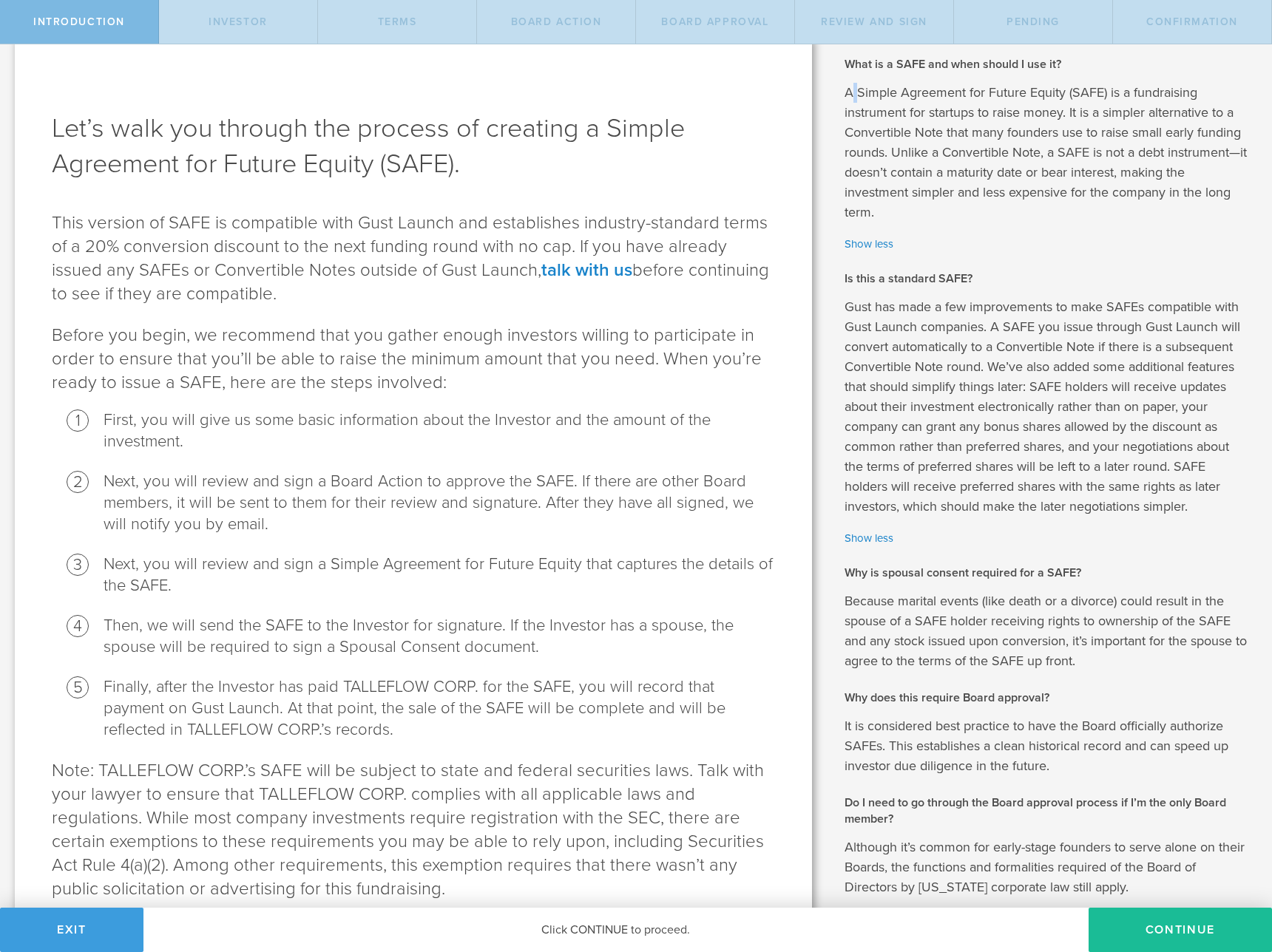
click at [847, 90] on p "A Simple Agreement for Future Equity (SAFE) is a fundraising instrument for sta…" at bounding box center [1047, 153] width 406 height 140
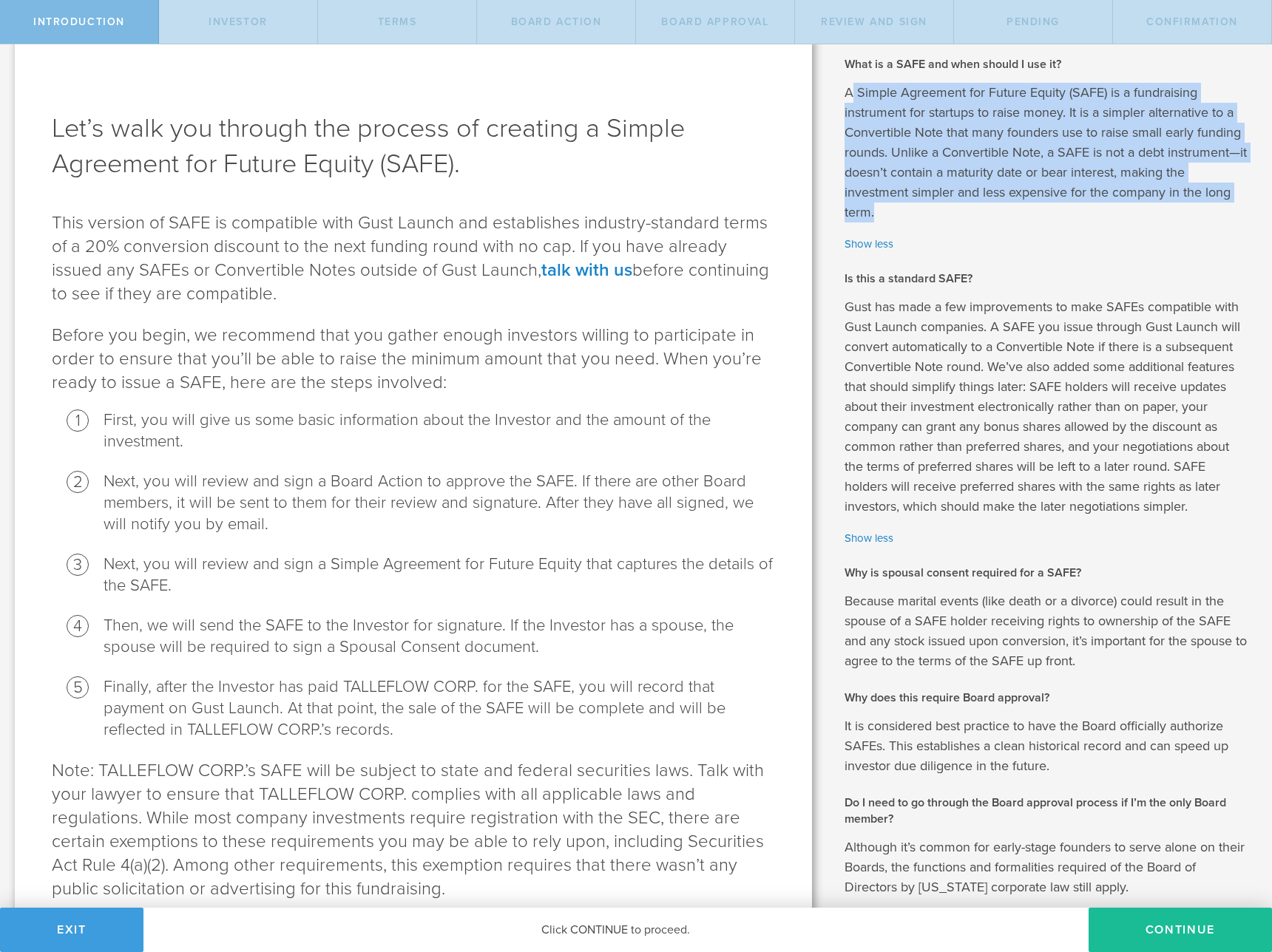
drag, startPoint x: 842, startPoint y: 84, endPoint x: 1005, endPoint y: 212, distance: 207.3
click at [1005, 212] on p "A Simple Agreement for Future Equity (SAFE) is a fundraising instrument for sta…" at bounding box center [1047, 153] width 406 height 140
drag, startPoint x: 1027, startPoint y: 219, endPoint x: 829, endPoint y: 86, distance: 238.5
click at [829, 86] on div "What is a SAFE and when should I use it? A Simple Agreement for Future Equity (…" at bounding box center [1049, 556] width 445 height 1066
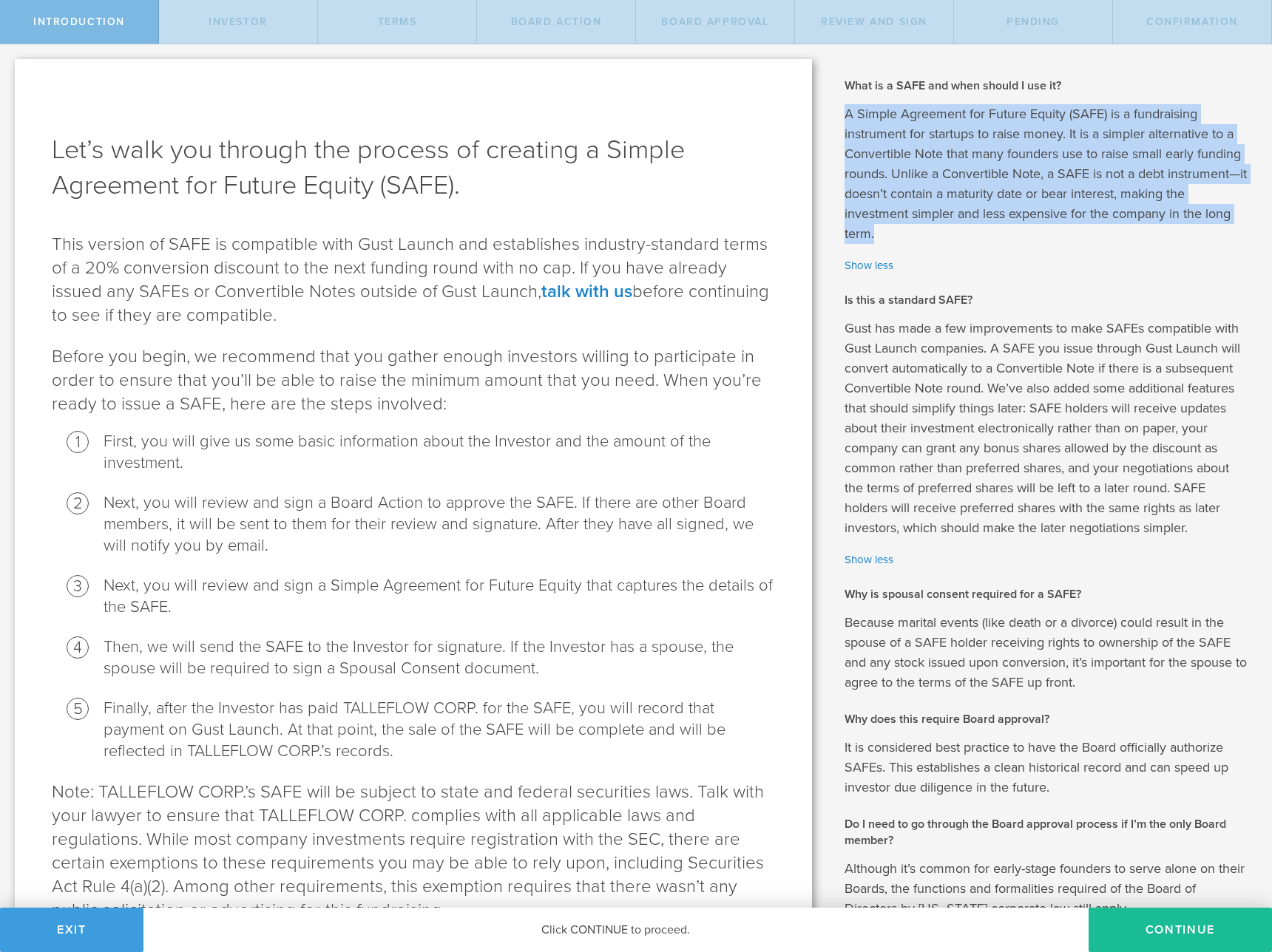
scroll to position [203, 0]
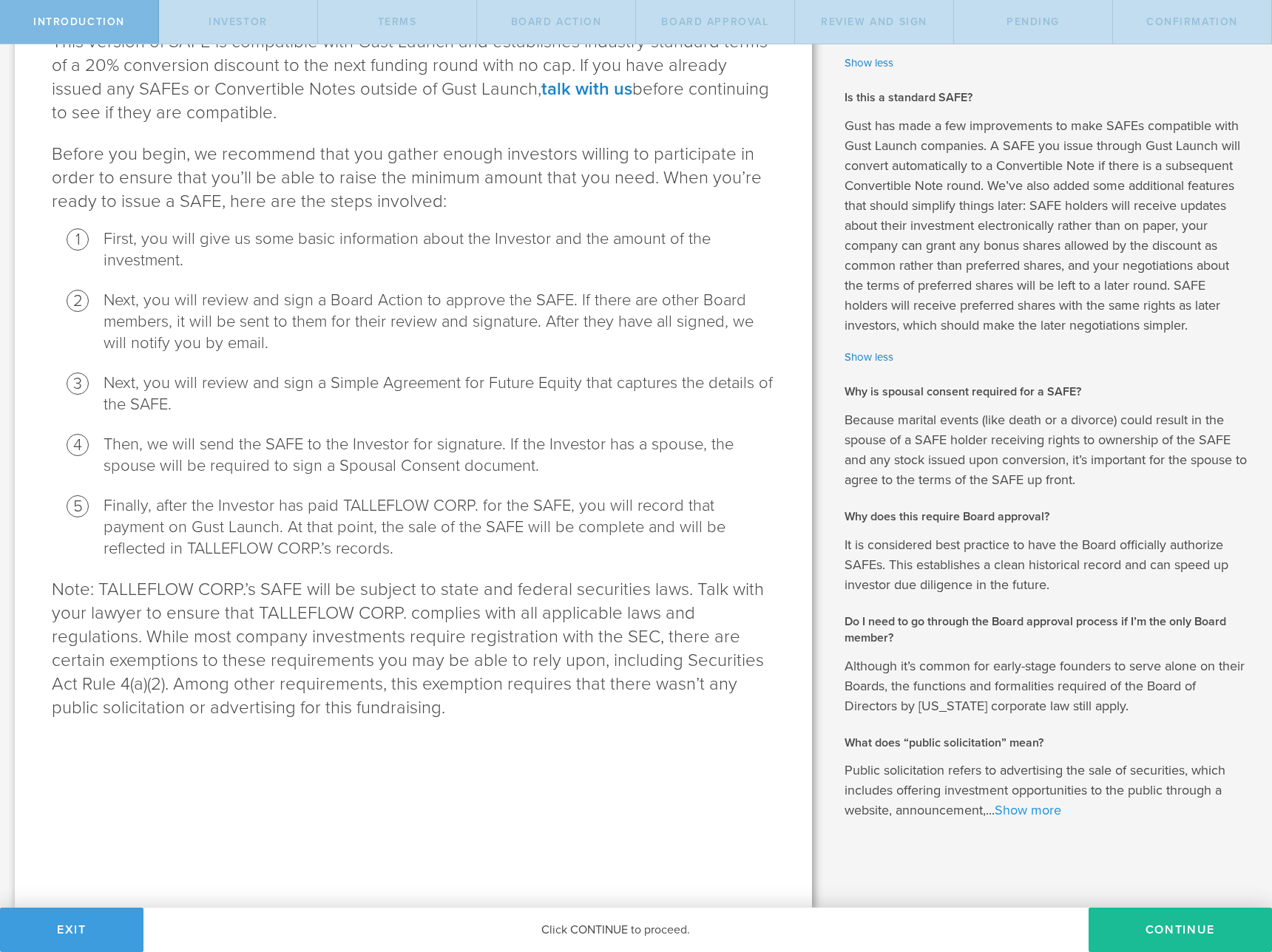
click at [1037, 812] on link "Show more" at bounding box center [1028, 810] width 67 height 16
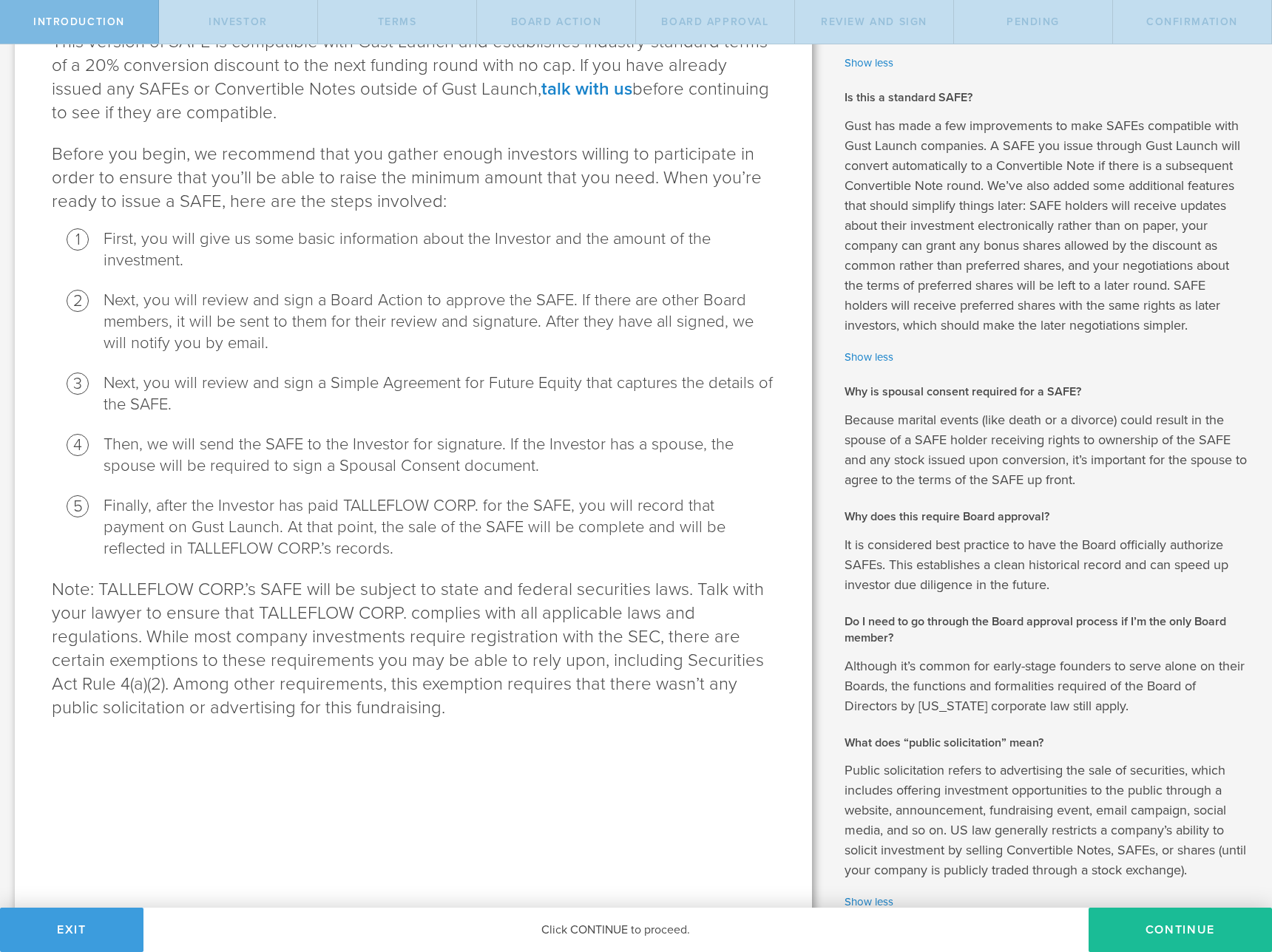
click at [1080, 706] on p "Although it’s common for early-stage founders to serve alone on their Boards, t…" at bounding box center [1047, 686] width 406 height 60
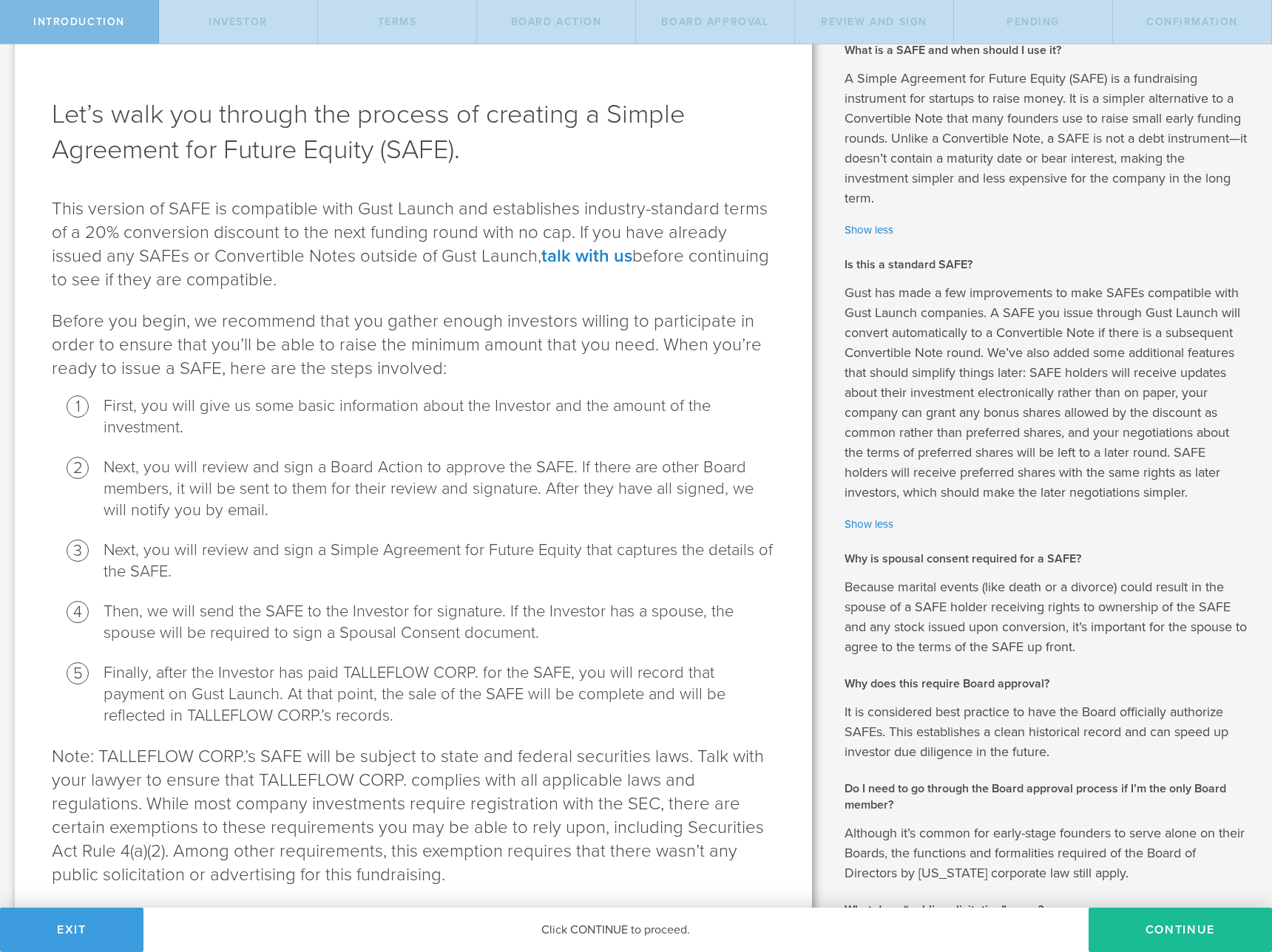
scroll to position [0, 0]
